Goal: Transaction & Acquisition: Purchase product/service

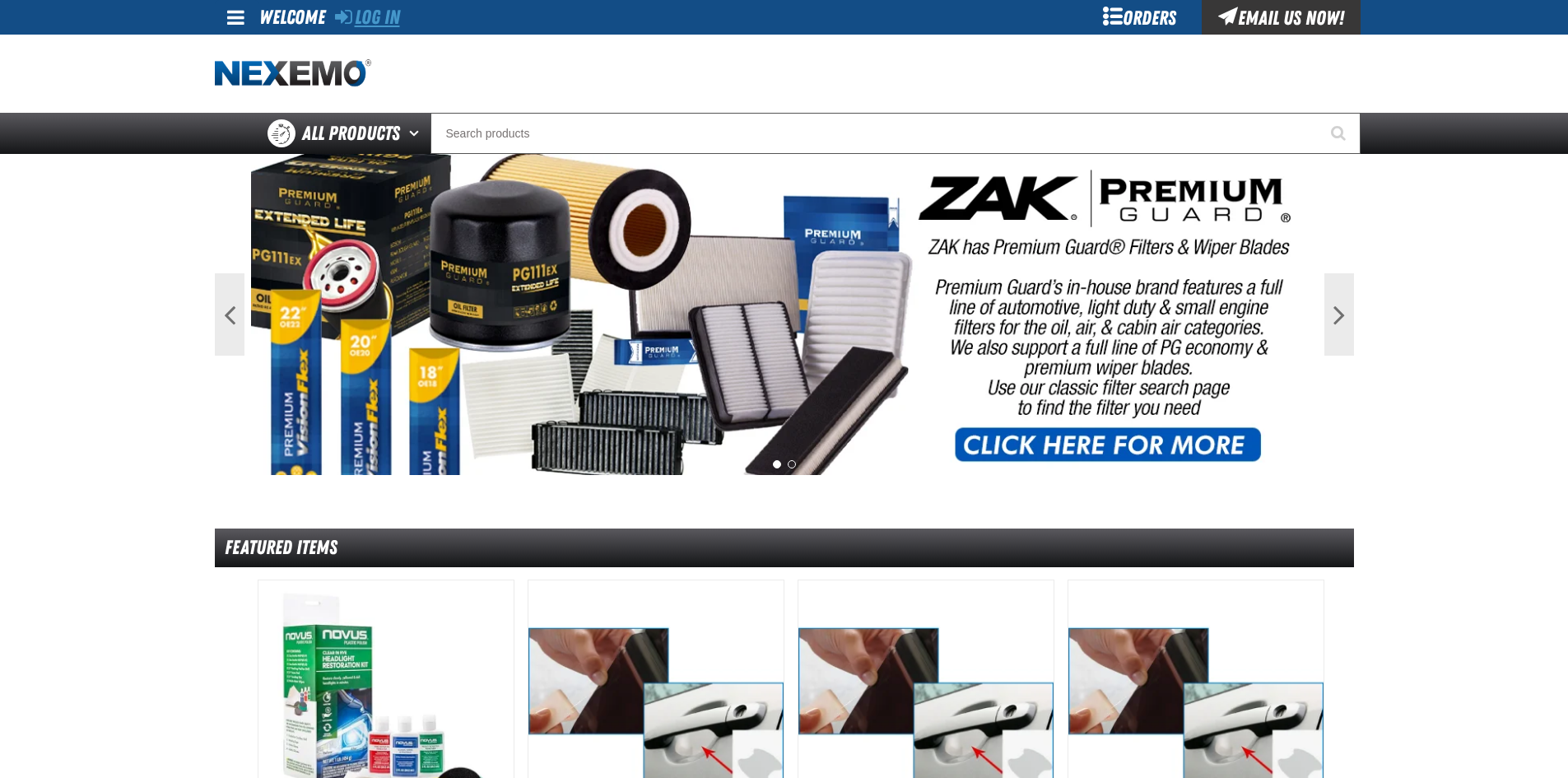
click at [387, 18] on link "Log In" at bounding box center [367, 17] width 65 height 23
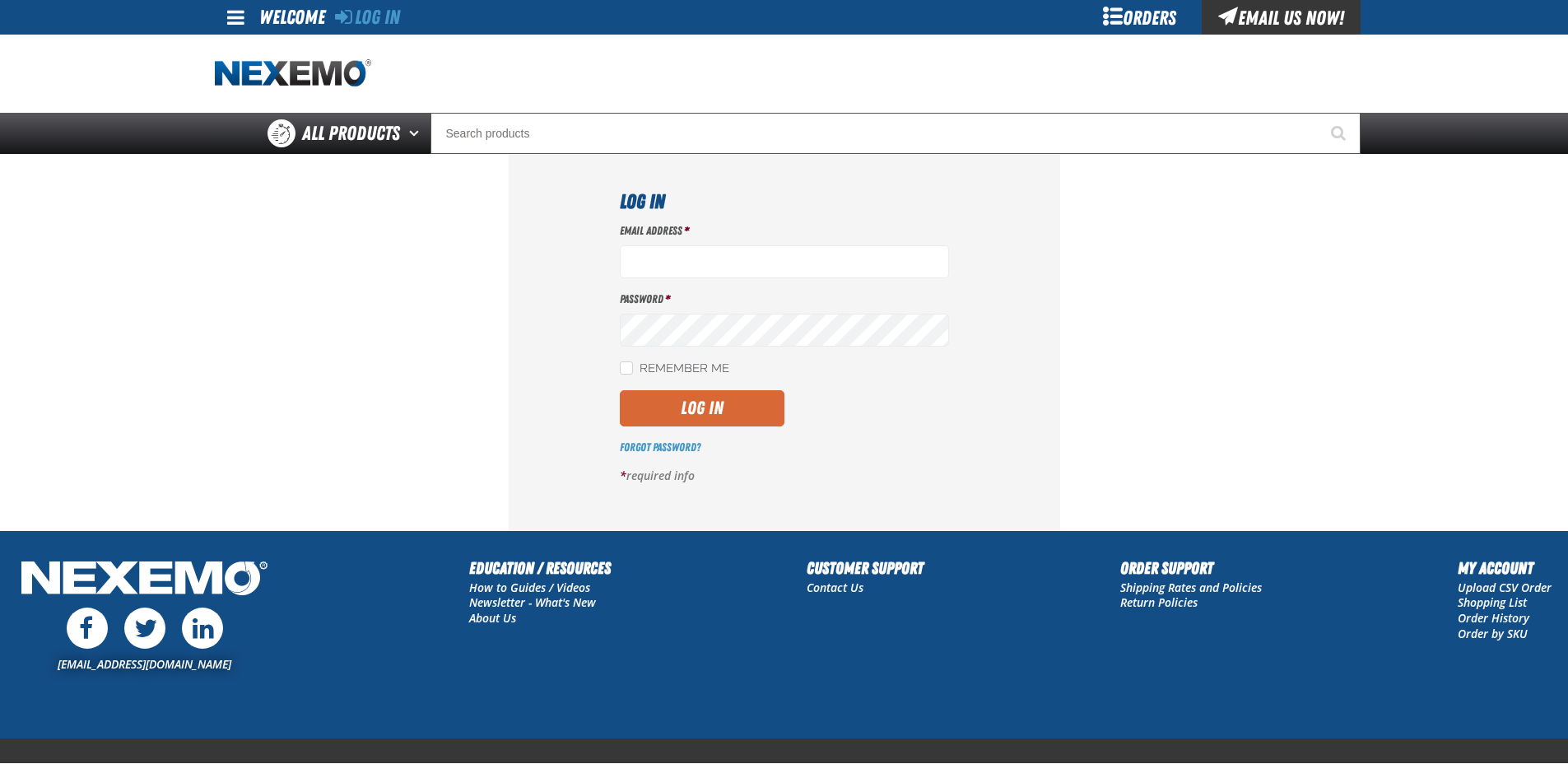
type input "telliott@vtaig.com"
click at [712, 407] on button "Log In" at bounding box center [701, 408] width 164 height 36
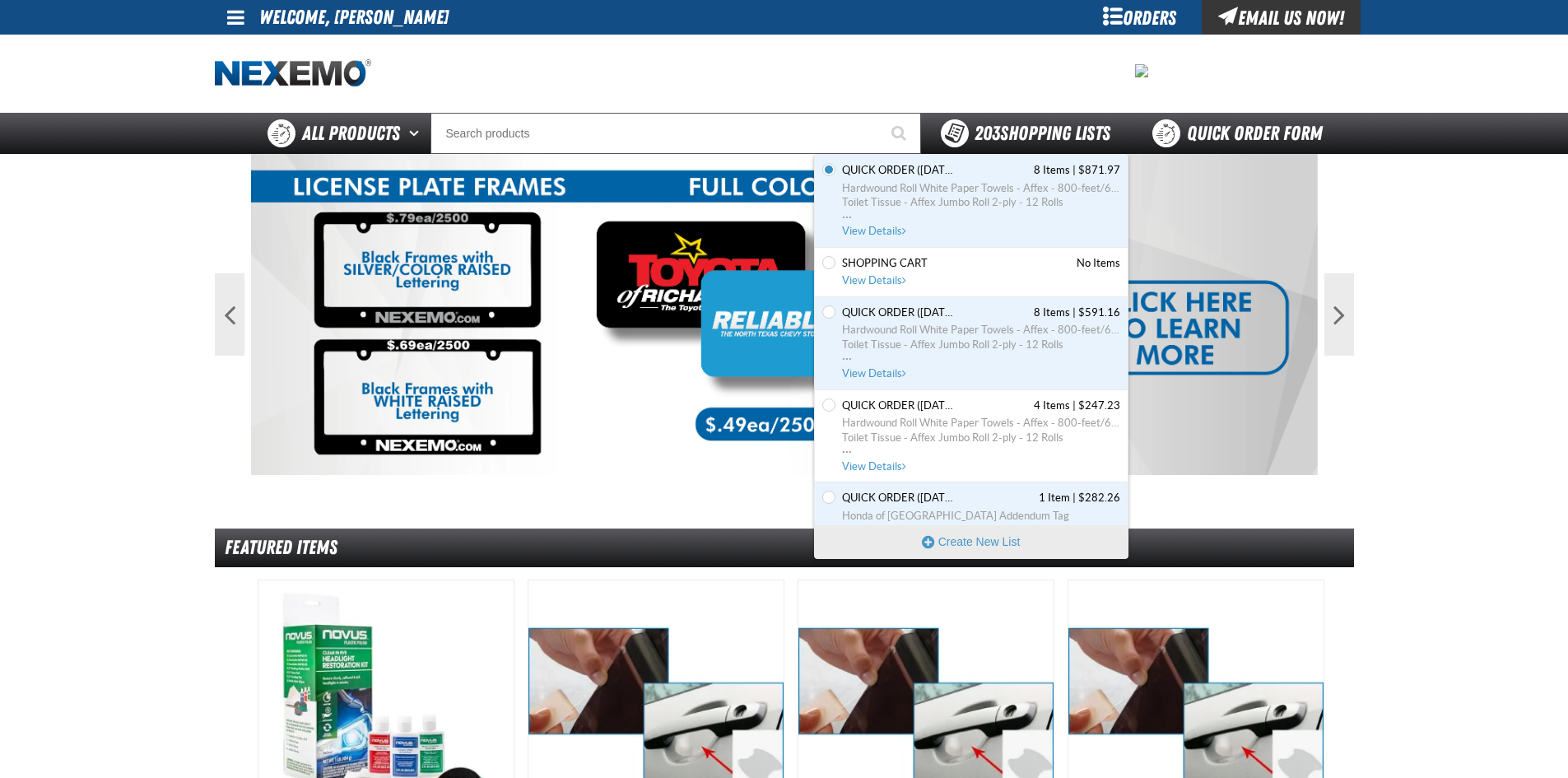
click at [1081, 136] on span "203 Shopping Lists" at bounding box center [1042, 133] width 136 height 23
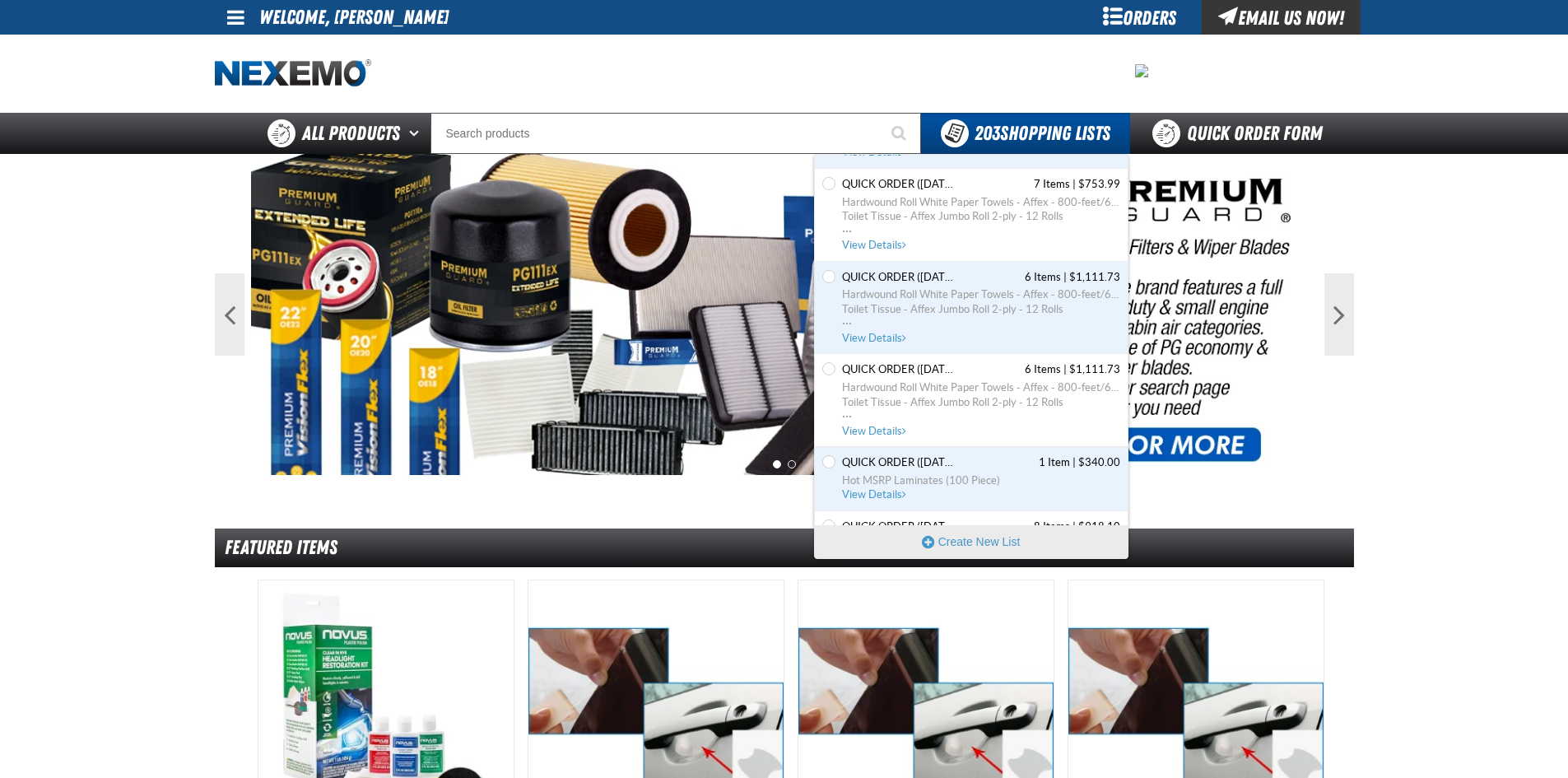
scroll to position [17094, 0]
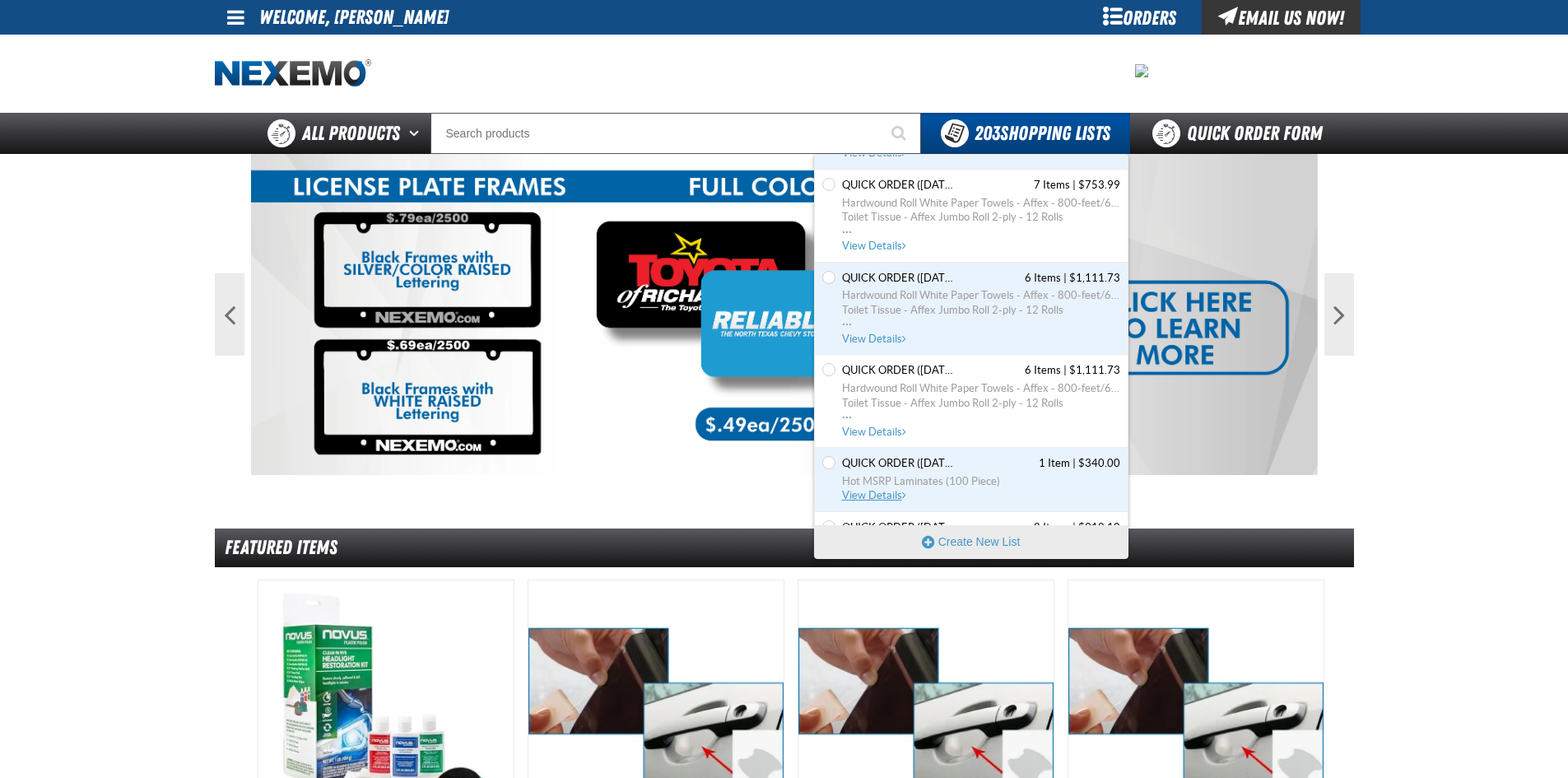
click at [875, 490] on span "View Details" at bounding box center [875, 494] width 67 height 13
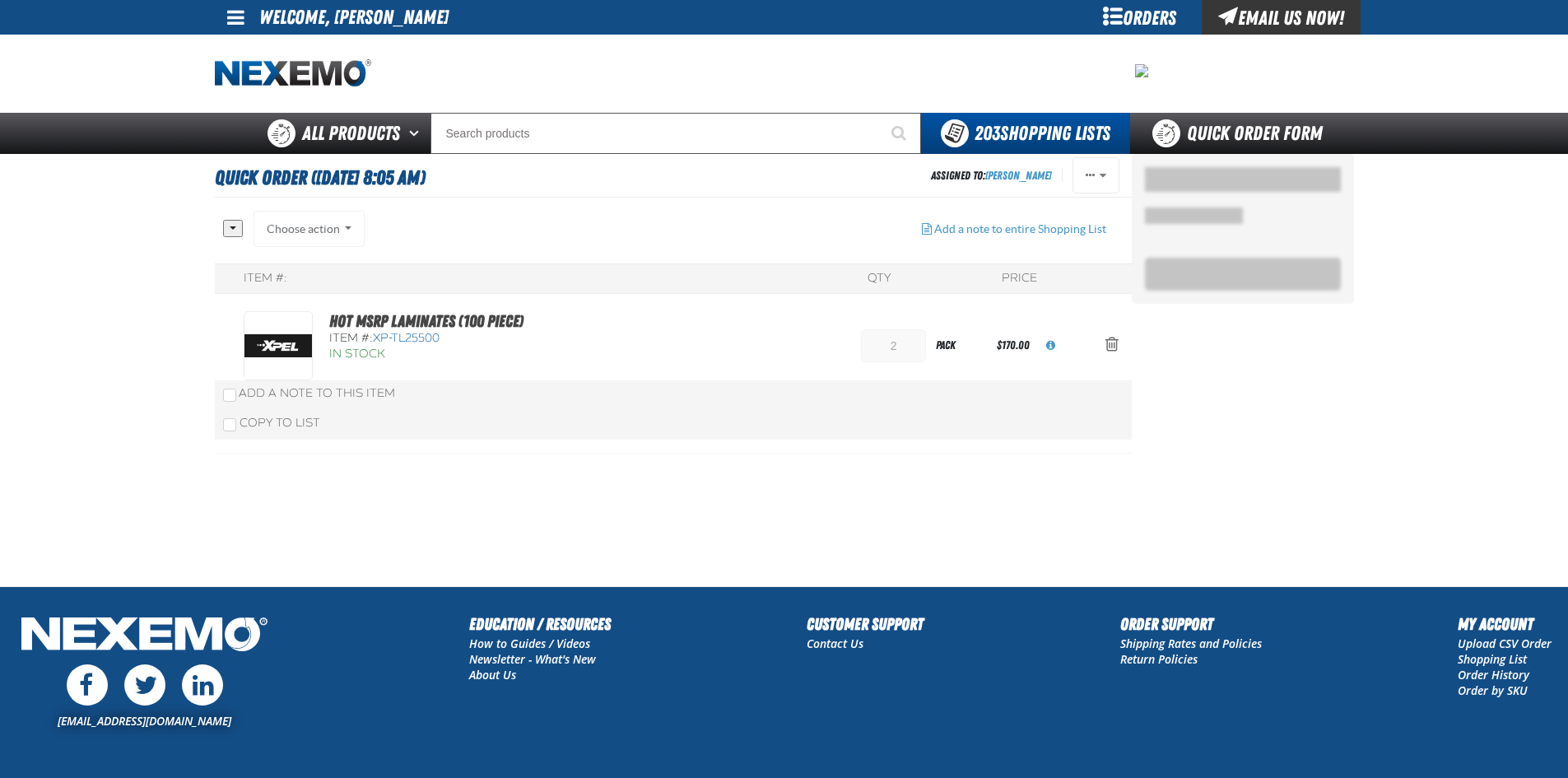
click at [871, 491] on section "Quick Order (7/21/2025, 8:05 AM) Assigned To: Todd Elliott Reassign Duplicate S…" at bounding box center [673, 369] width 917 height 432
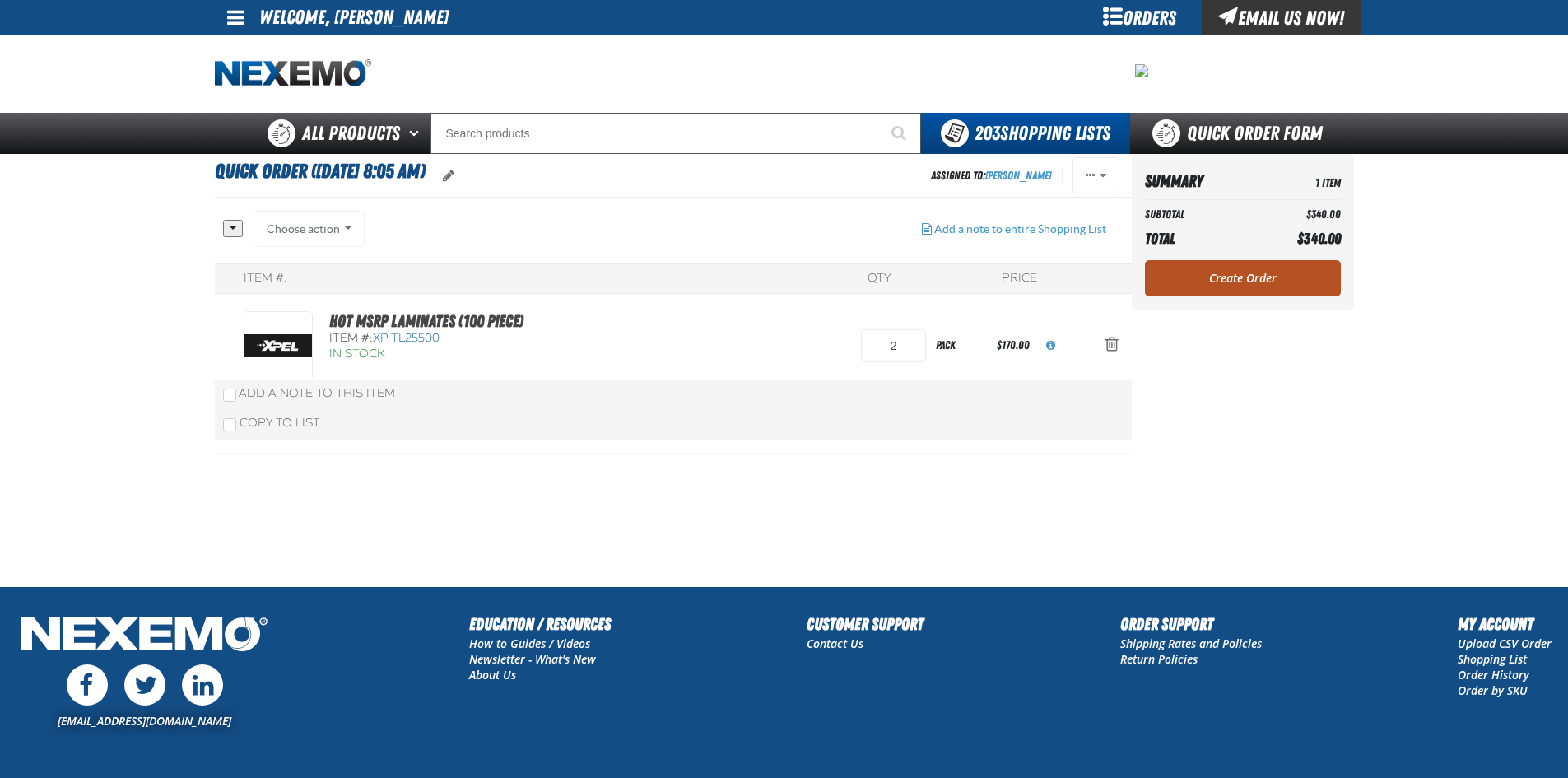
click at [1275, 272] on link "Create Order" at bounding box center [1244, 278] width 196 height 36
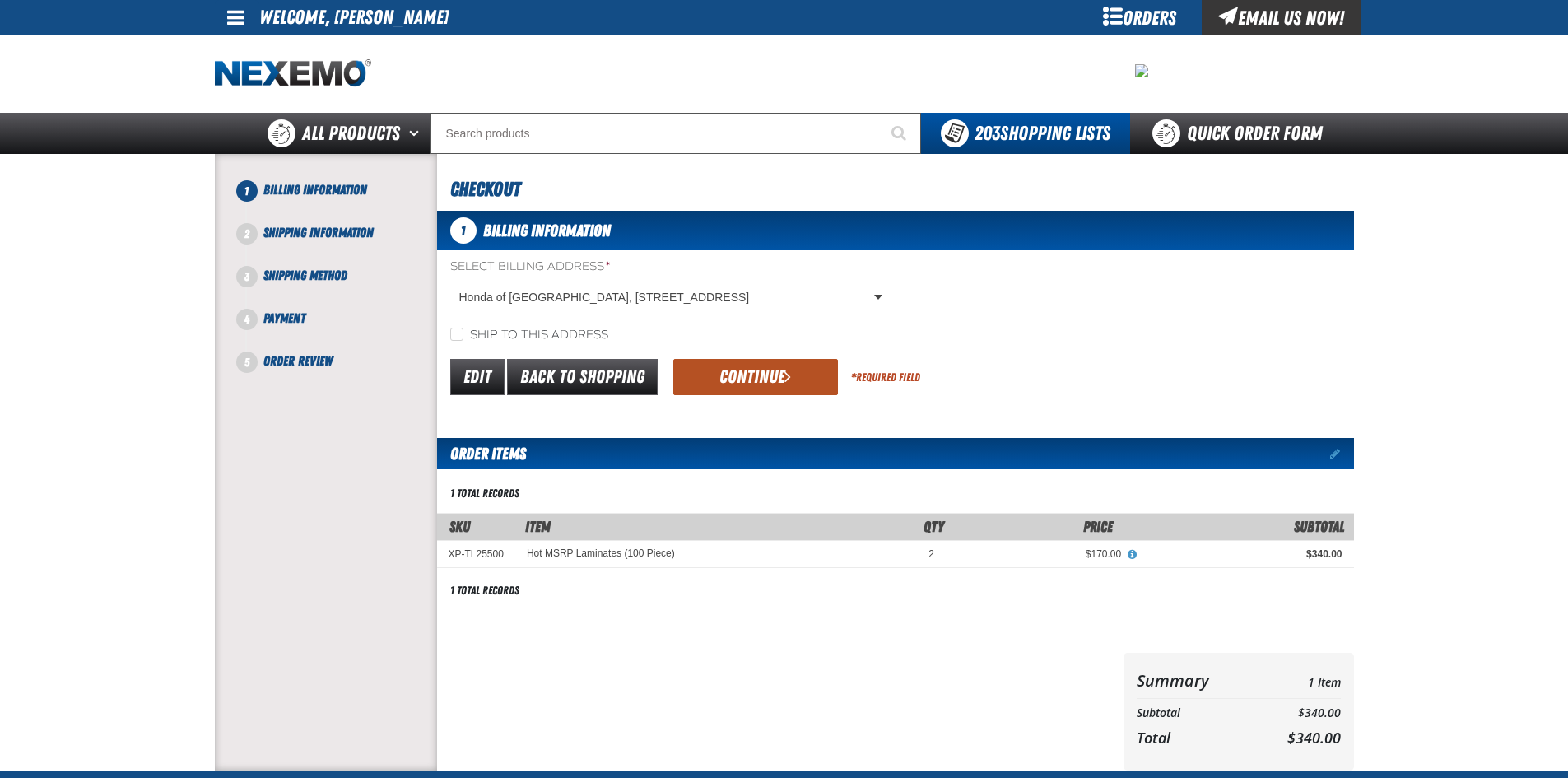
click at [760, 370] on button "Continue" at bounding box center [755, 376] width 164 height 36
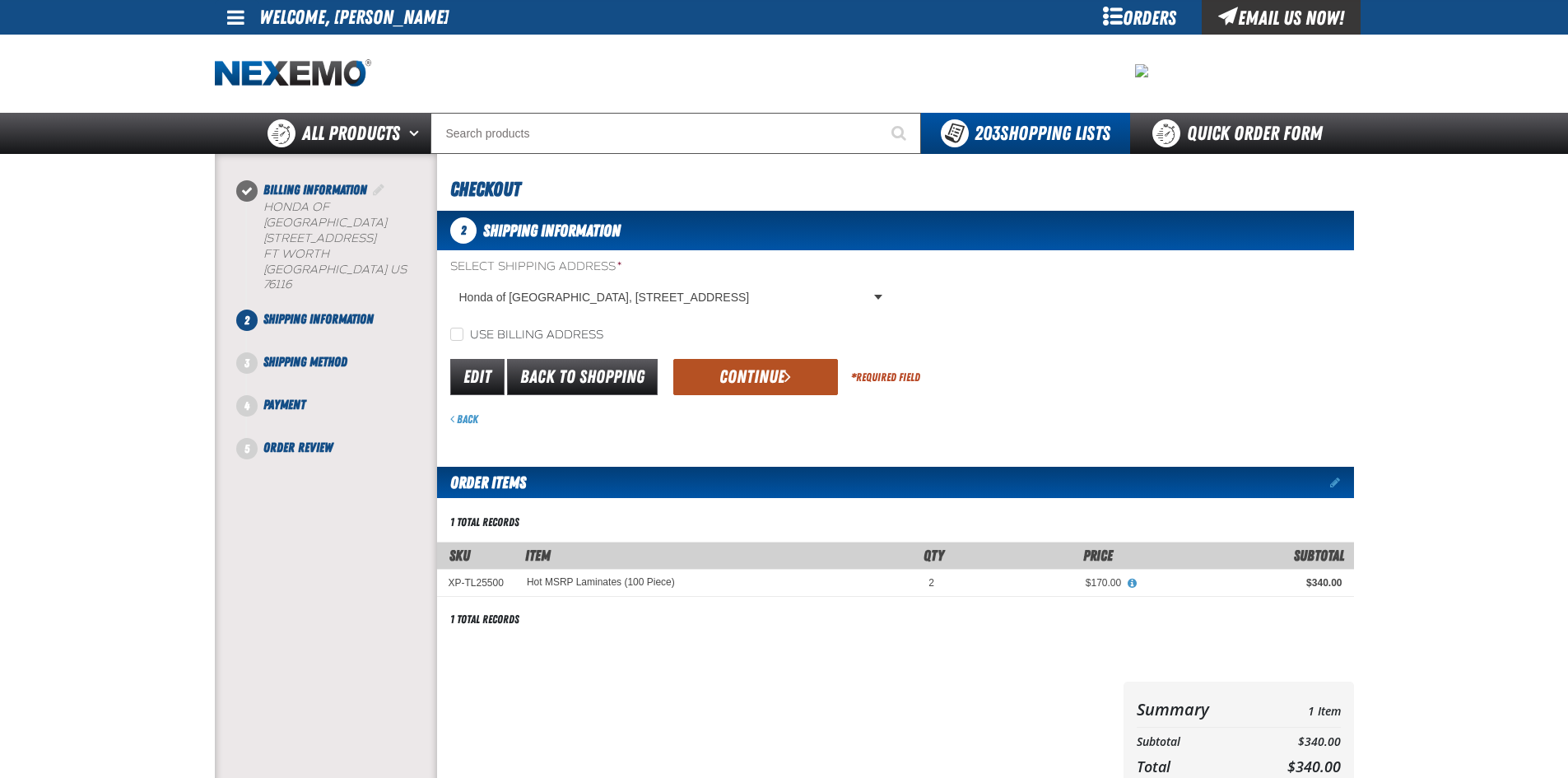
click at [748, 383] on button "Continue" at bounding box center [755, 376] width 164 height 36
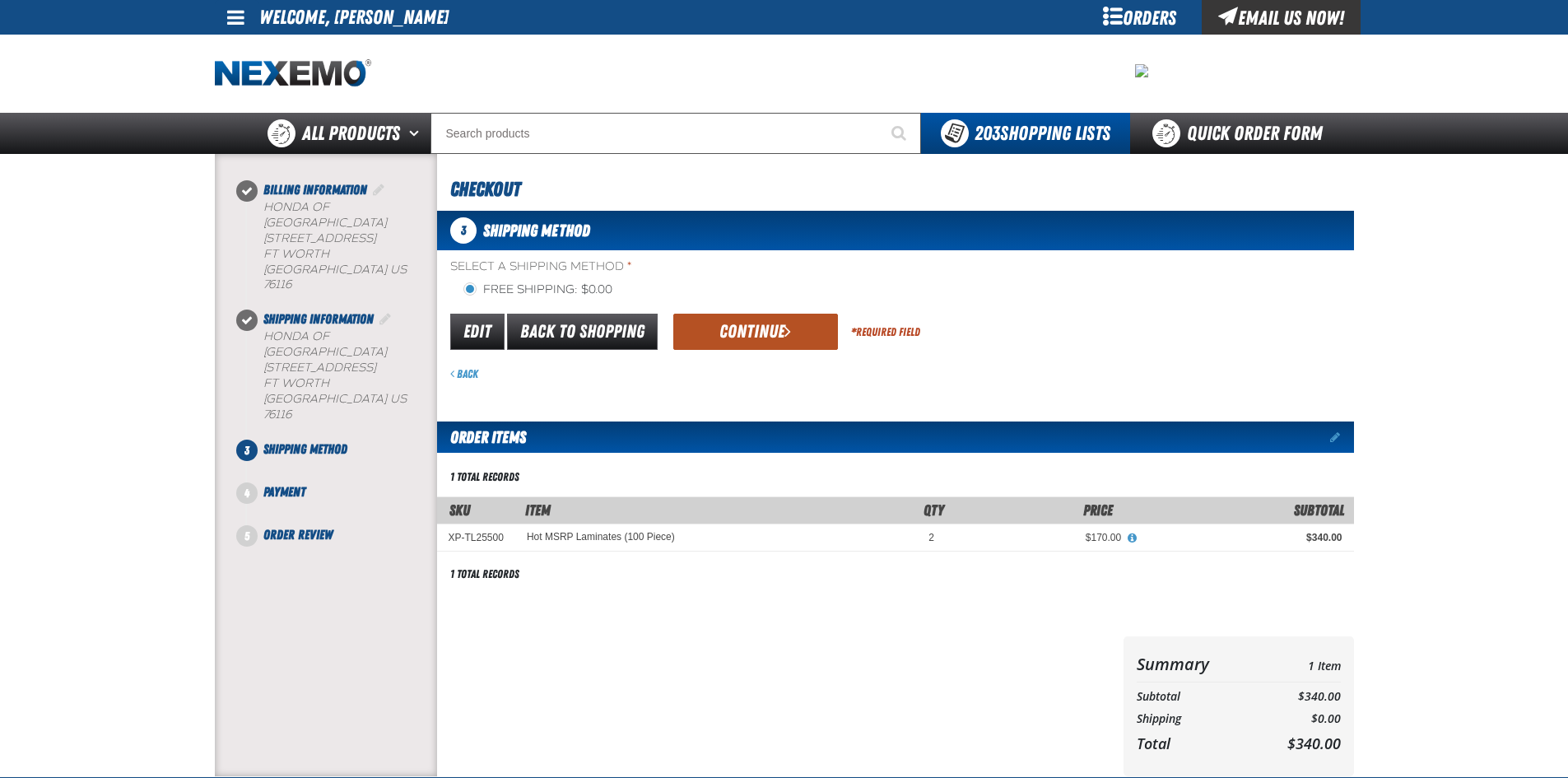
click at [793, 332] on button "Continue" at bounding box center [755, 331] width 164 height 36
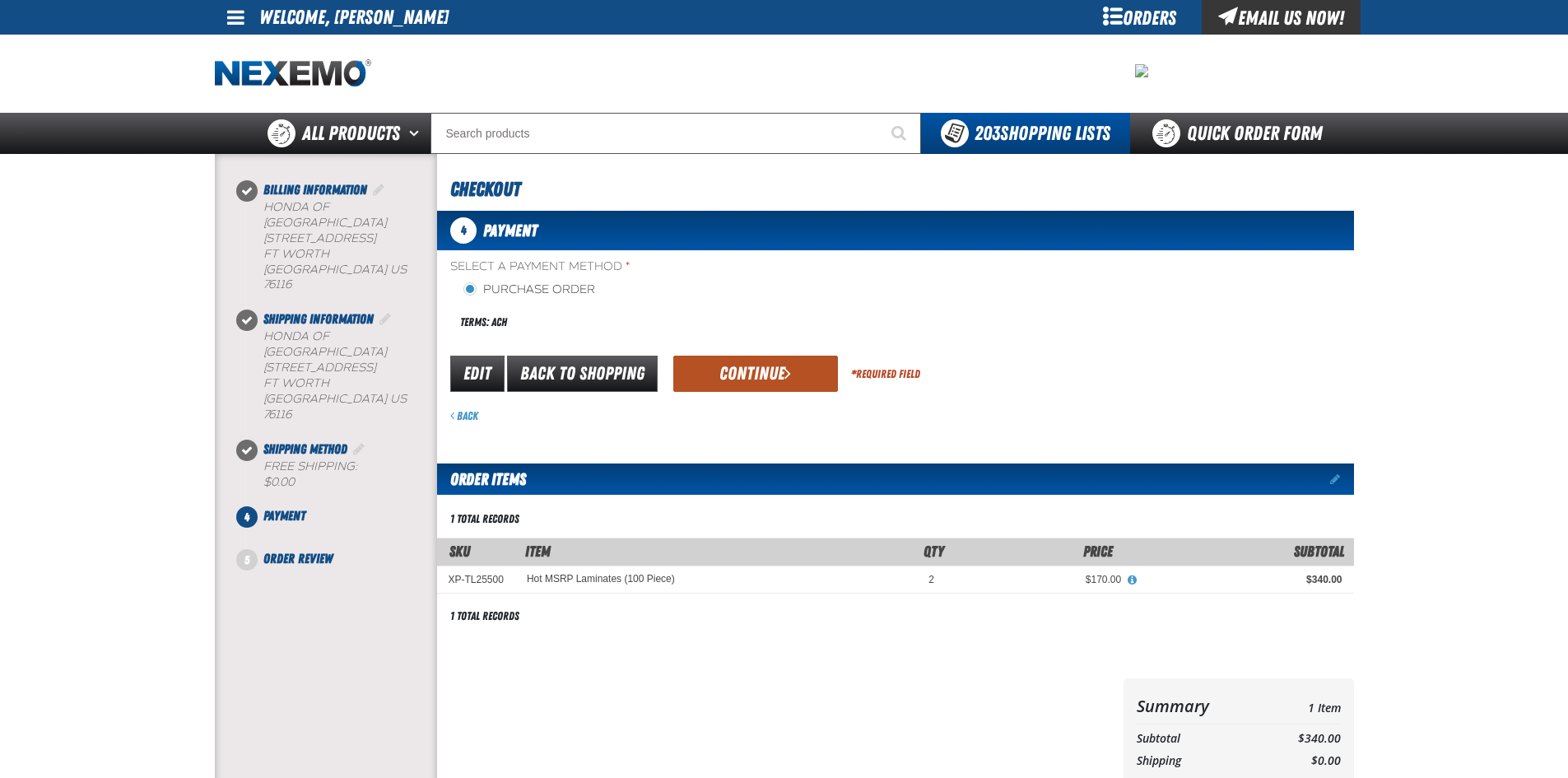
click at [752, 379] on button "Continue" at bounding box center [755, 373] width 164 height 36
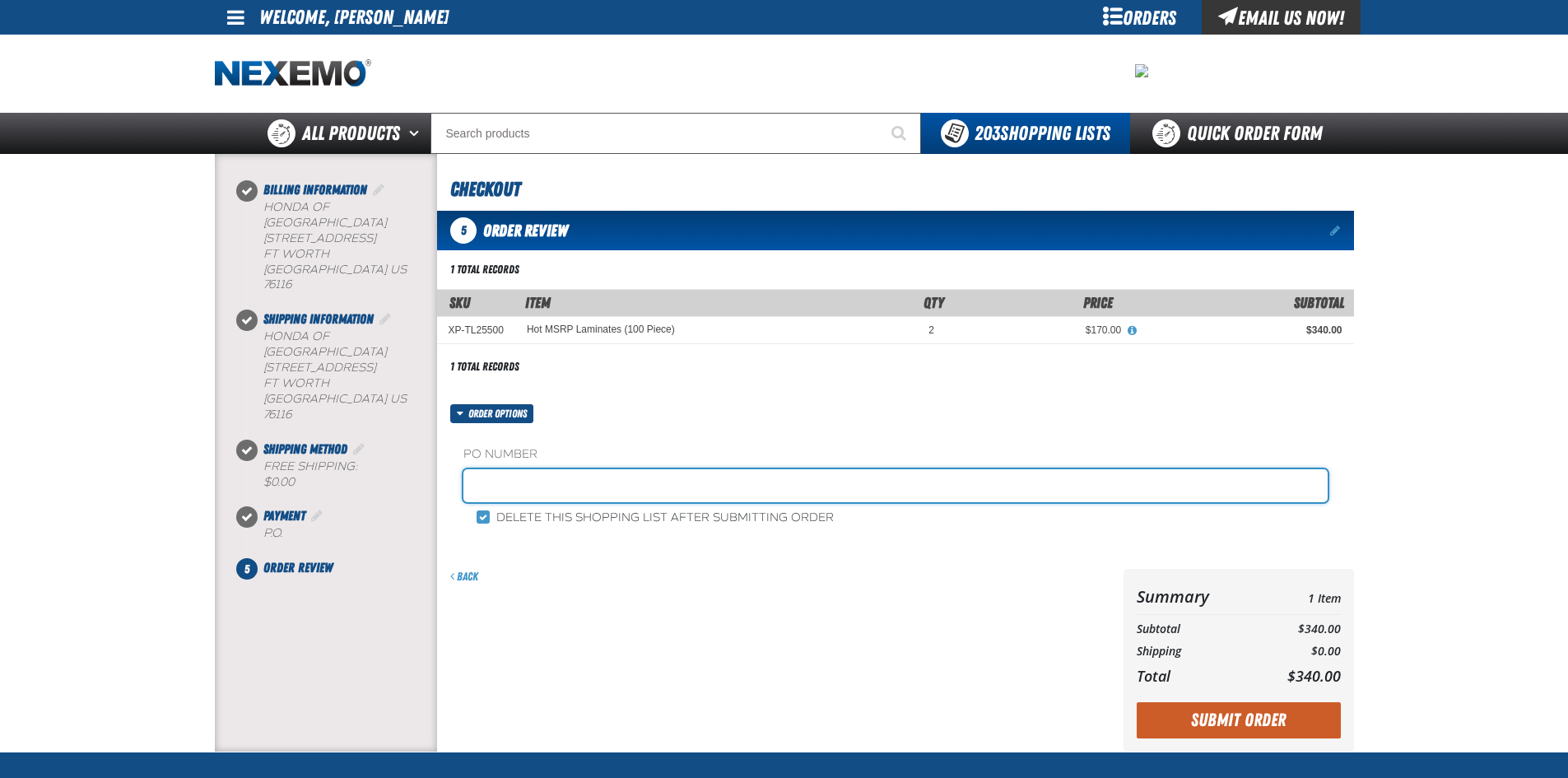
click at [514, 492] on input "text" at bounding box center [896, 486] width 865 height 33
type input "TINT SHOP SUPPLIES bryan"
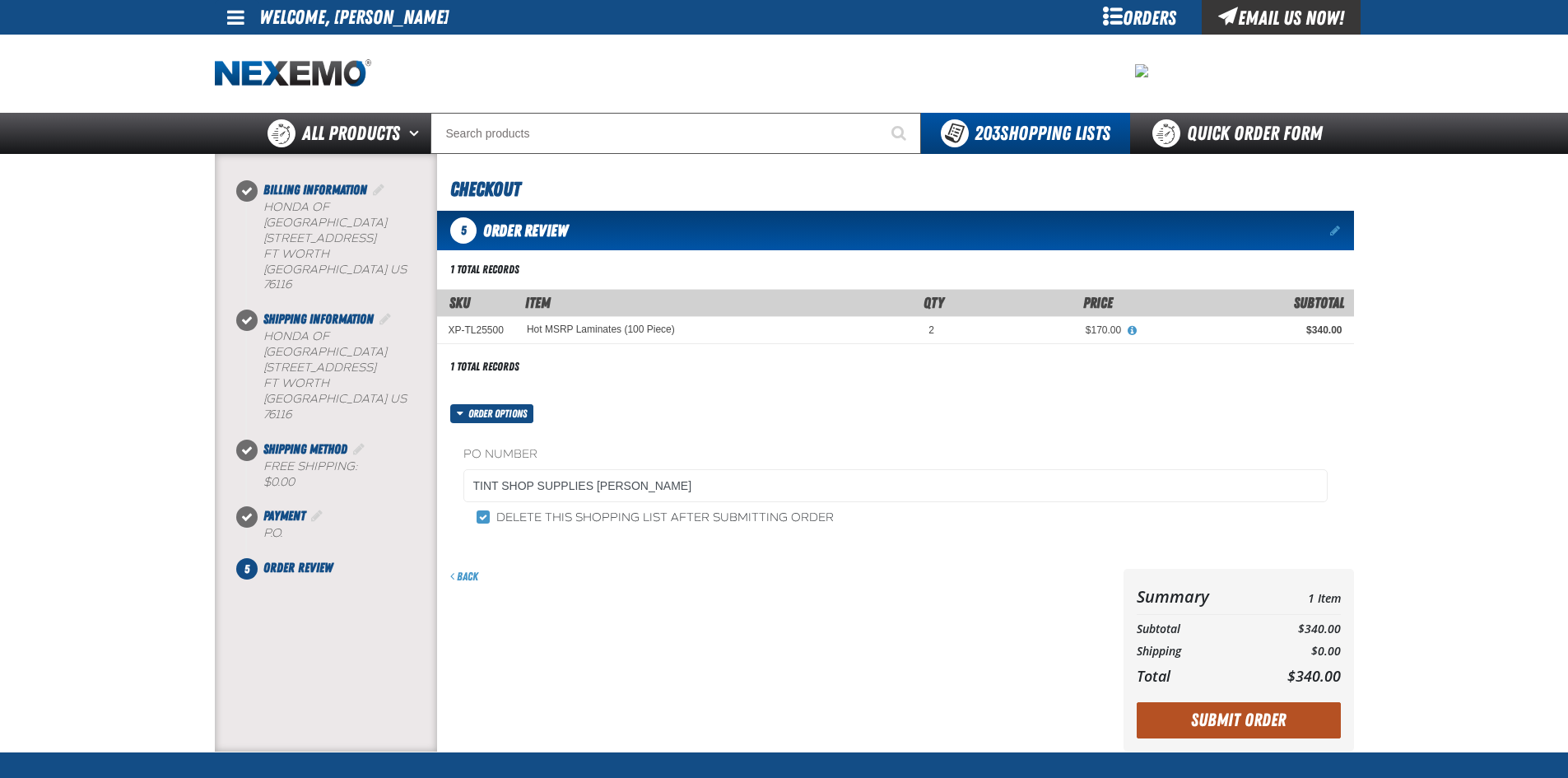
click at [1231, 711] on button "Submit Order" at bounding box center [1239, 720] width 204 height 36
